Goal: Navigation & Orientation: Find specific page/section

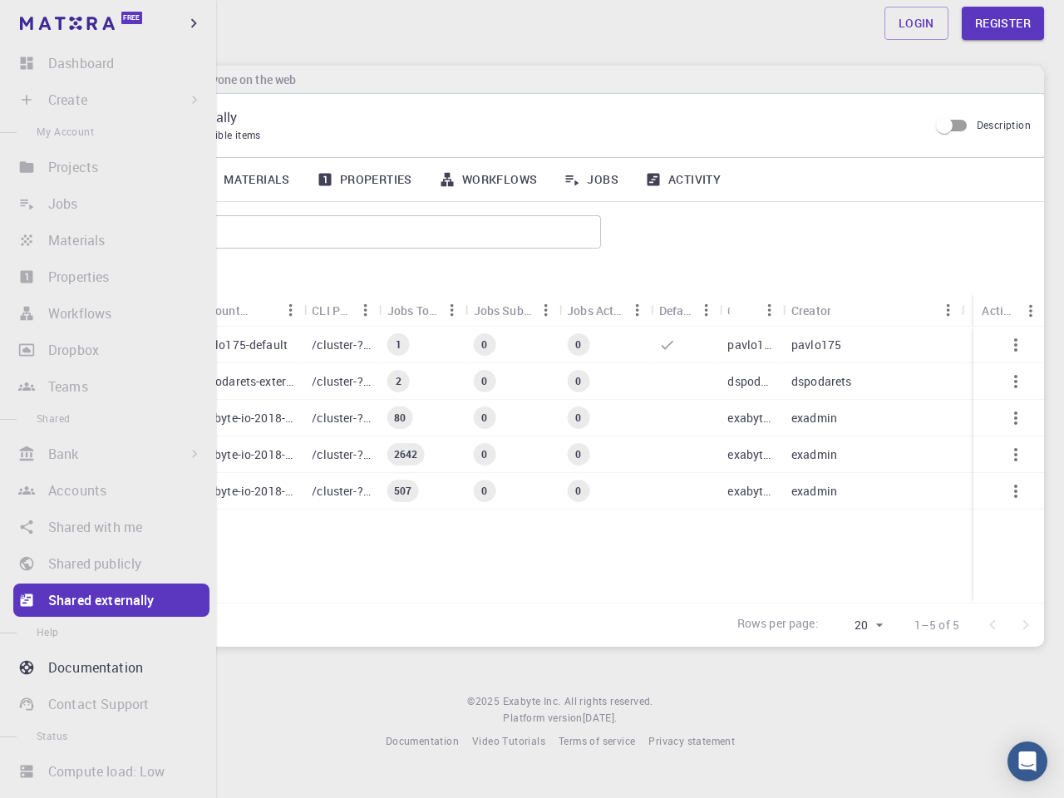
click at [194, 23] on icon "button" at bounding box center [193, 23] width 18 height 18
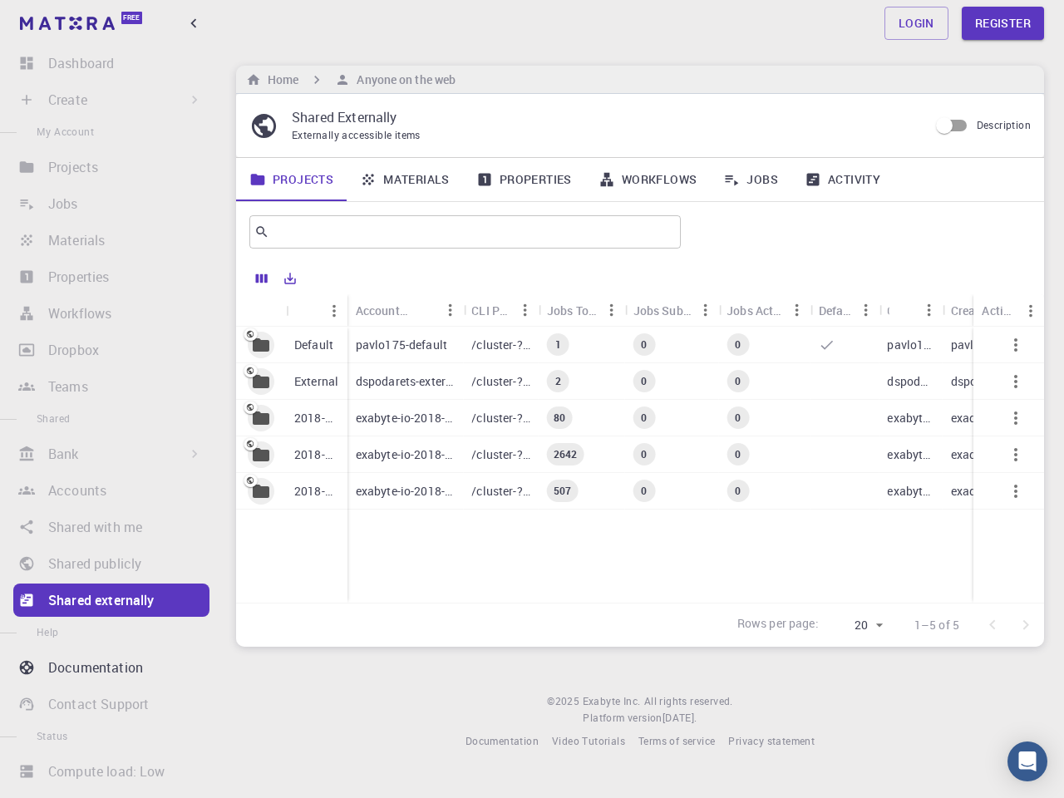
click at [106, 100] on li "Create Sign In (Sign Up) to Access New Job New Material Create Material Upload …" at bounding box center [108, 99] width 216 height 33
click at [106, 454] on li "Bank Sign In (Sign Up) to Access Materials Workflows" at bounding box center [108, 453] width 216 height 33
click at [106, 704] on li "Contact Support" at bounding box center [108, 703] width 216 height 33
click at [237, 80] on div "Home Anyone on the web" at bounding box center [640, 80] width 808 height 28
click at [345, 232] on input "text" at bounding box center [458, 231] width 379 height 23
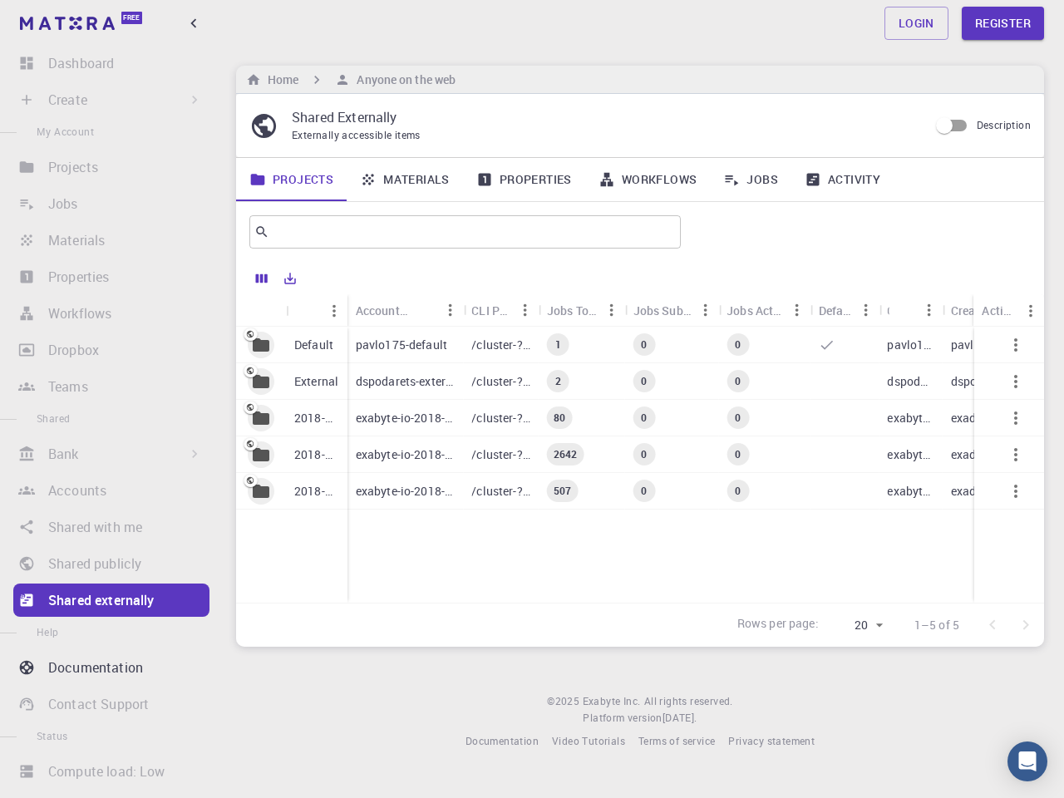
click at [246, 310] on div "Icon" at bounding box center [260, 310] width 33 height 32
